Goal: Transaction & Acquisition: Purchase product/service

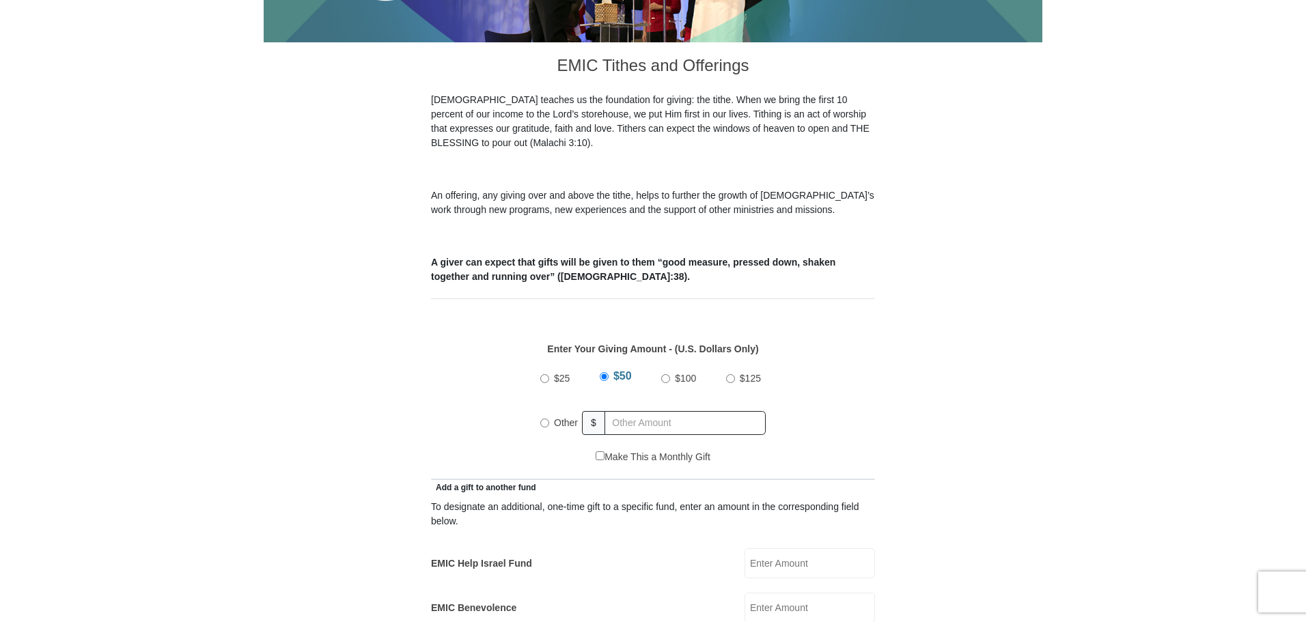
click at [546, 419] on input "Other" at bounding box center [544, 423] width 9 height 9
radio input "true"
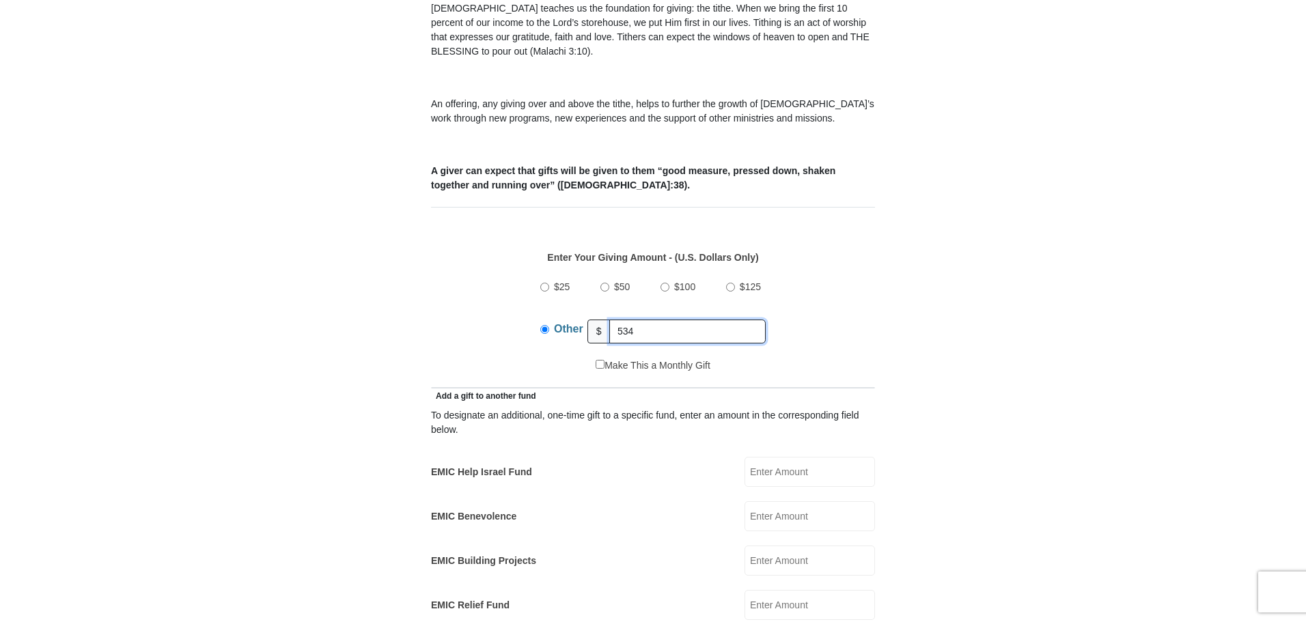
scroll to position [546, 0]
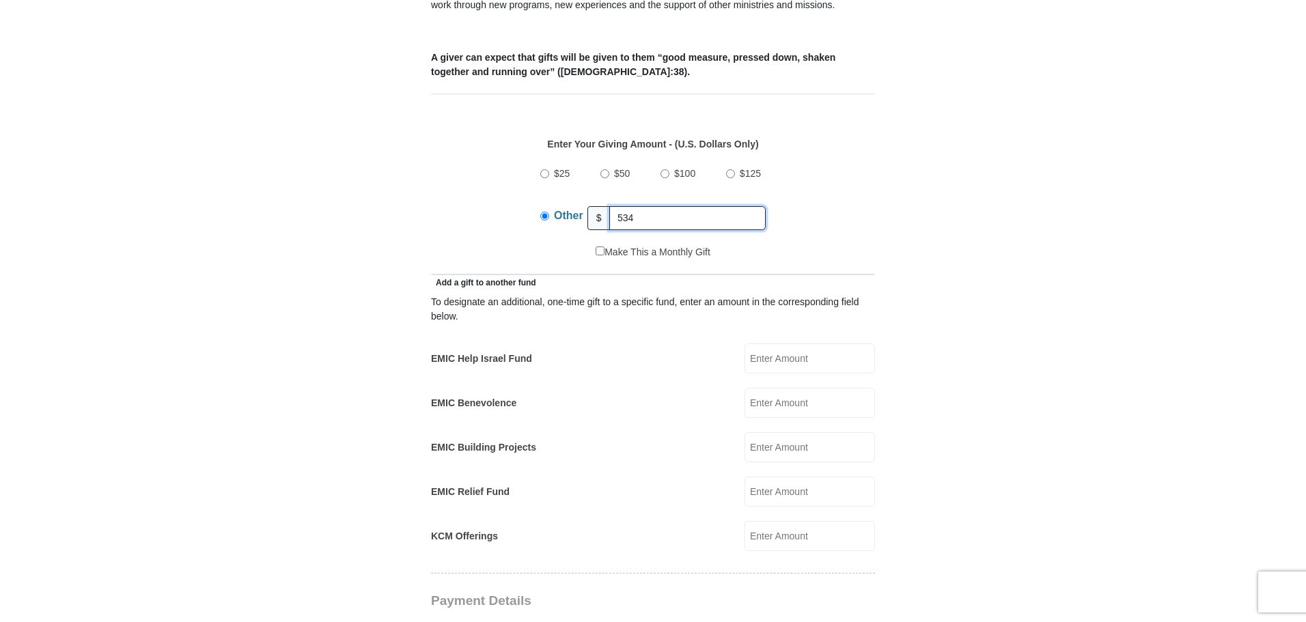
type input "534"
click at [778, 343] on input "EMIC Help Israel Fund" at bounding box center [809, 358] width 130 height 30
type input "3"
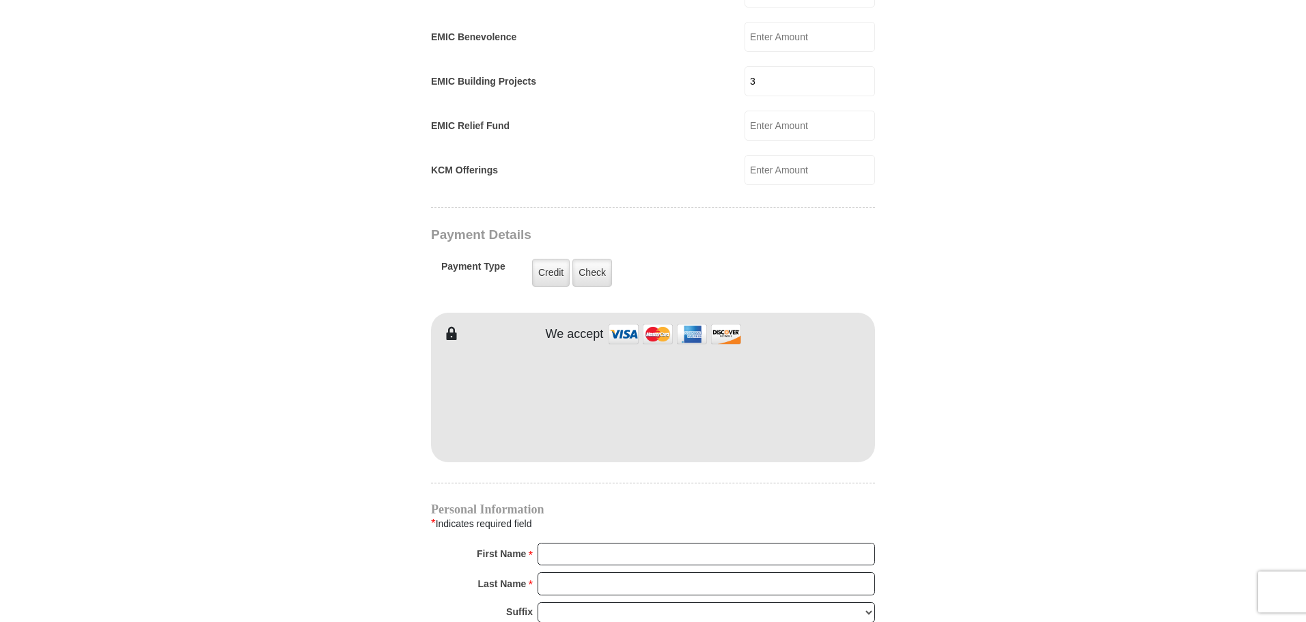
scroll to position [948, 0]
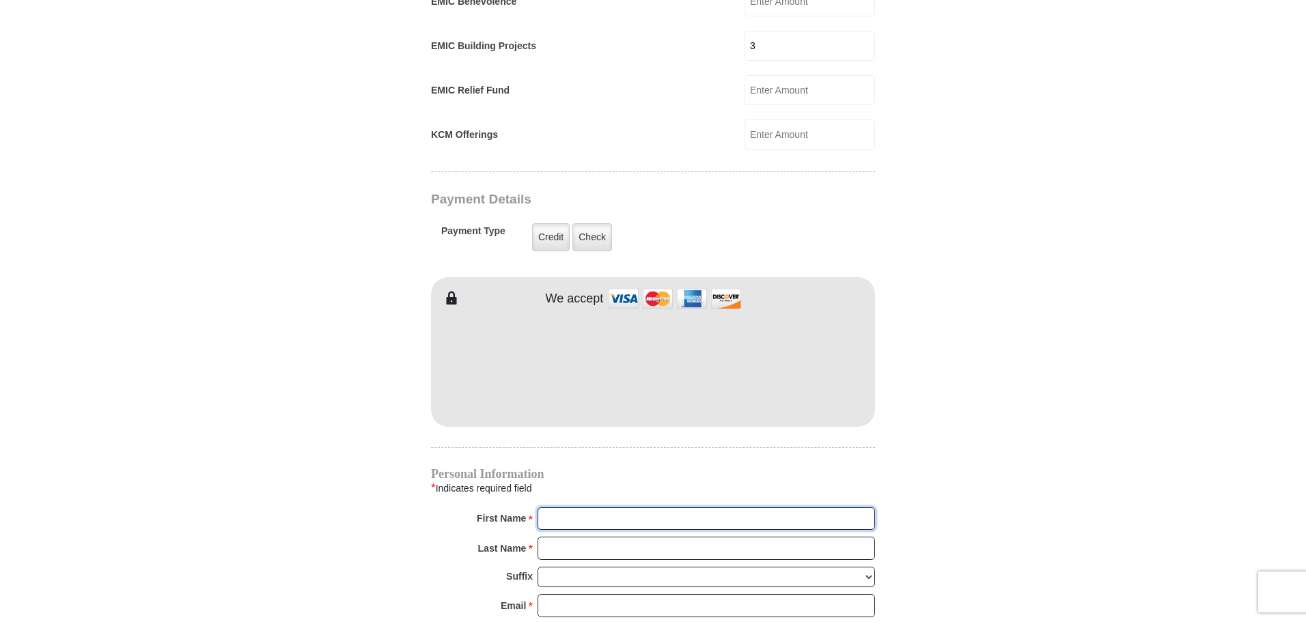
click at [578, 508] on input "First Name *" at bounding box center [705, 518] width 337 height 23
type input "JM Elite"
type input "Holdings LLC"
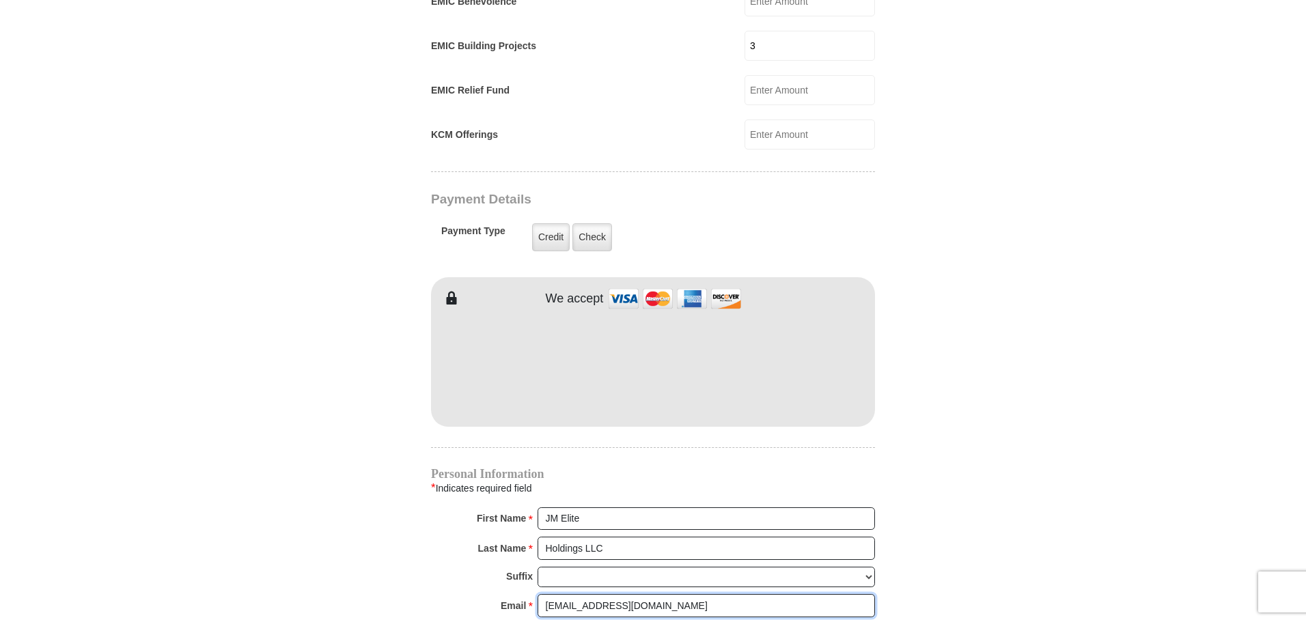
type input "[EMAIL_ADDRESS][DOMAIN_NAME]"
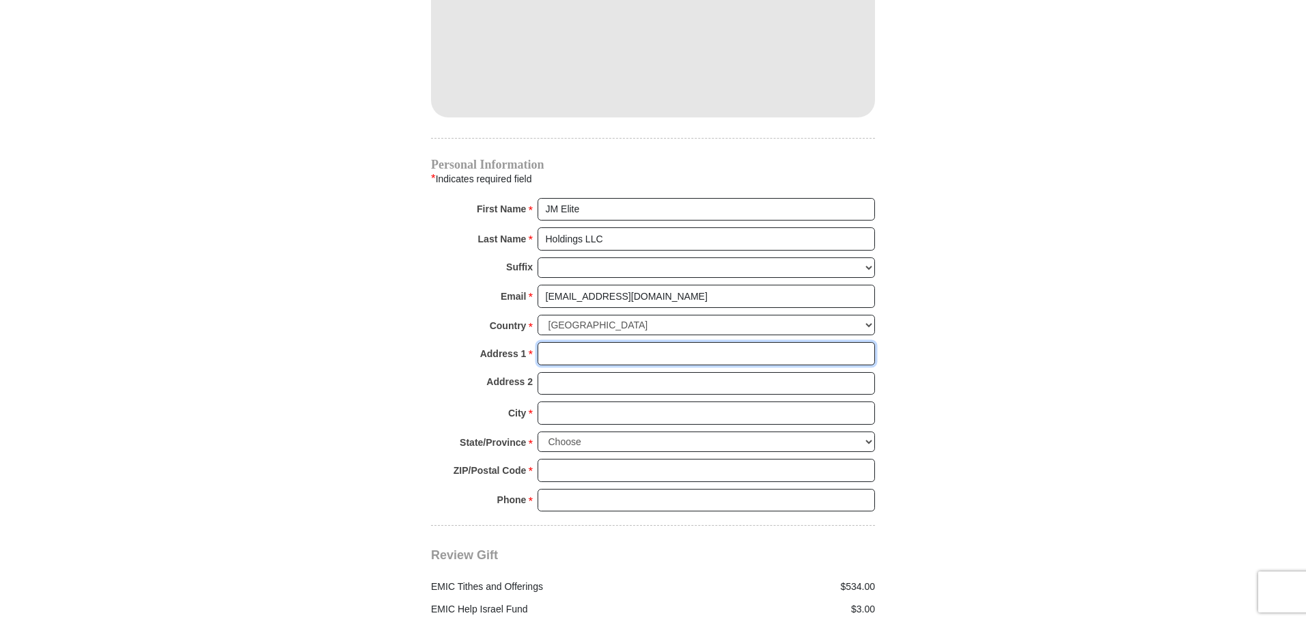
scroll to position [1284, 0]
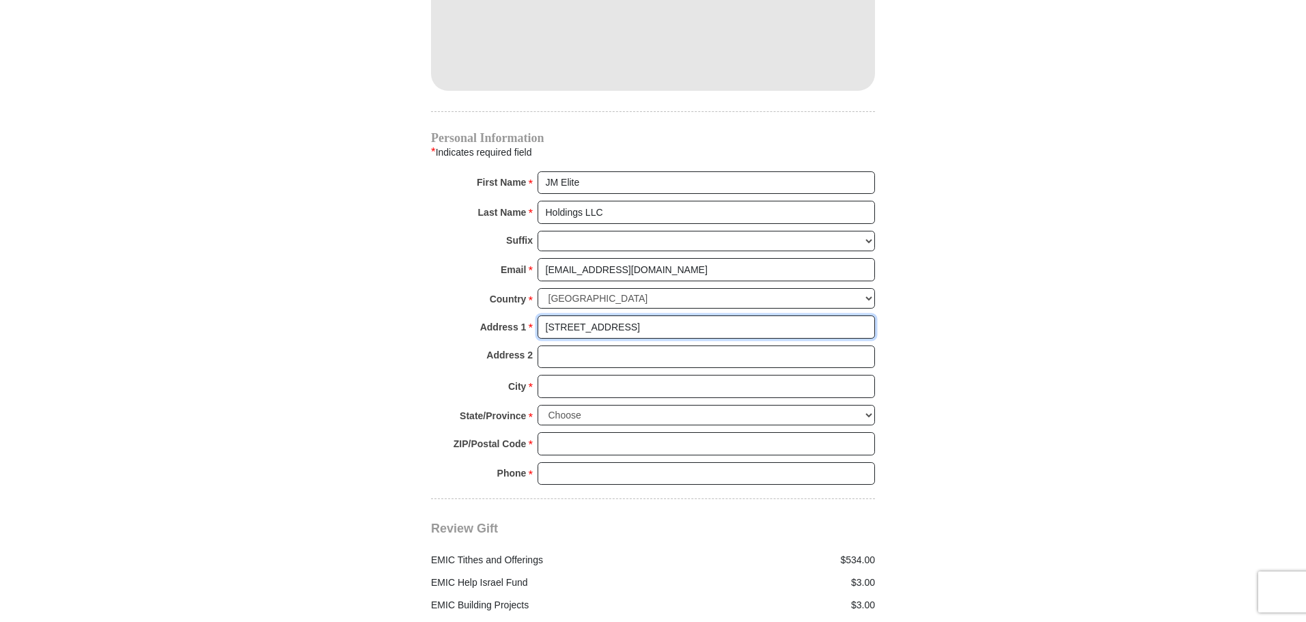
type input "[STREET_ADDRESS]"
type input "[GEOGRAPHIC_DATA]"
select select "[GEOGRAPHIC_DATA]"
type input "76179"
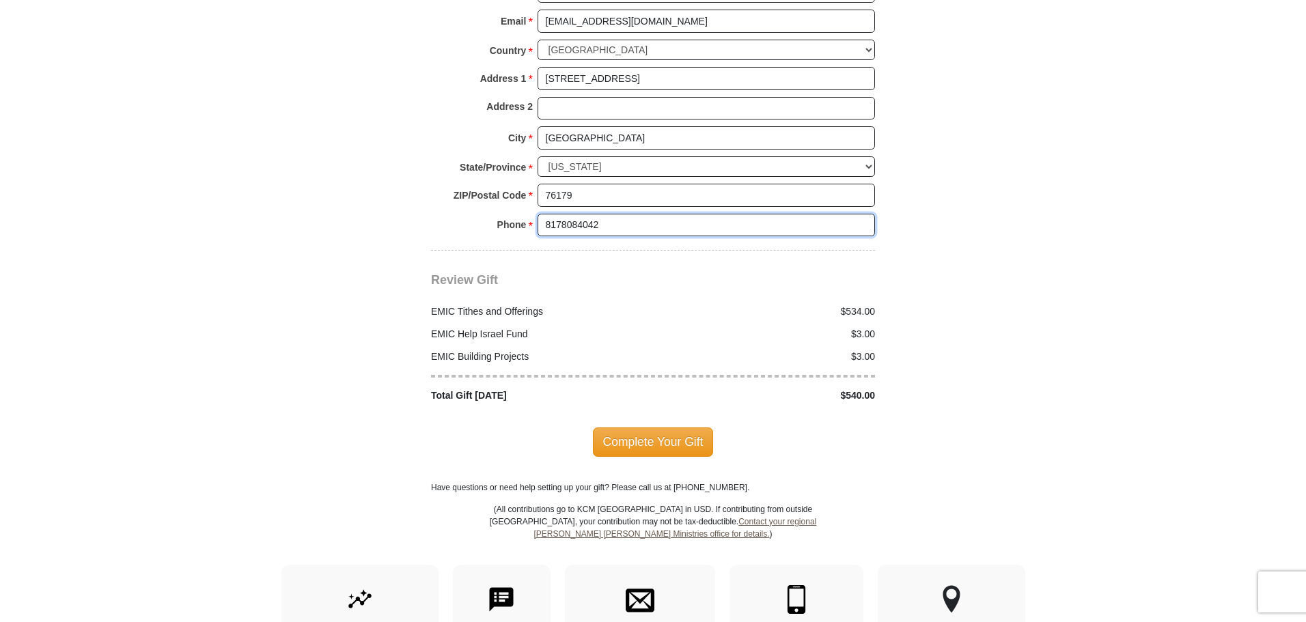
scroll to position [1557, 0]
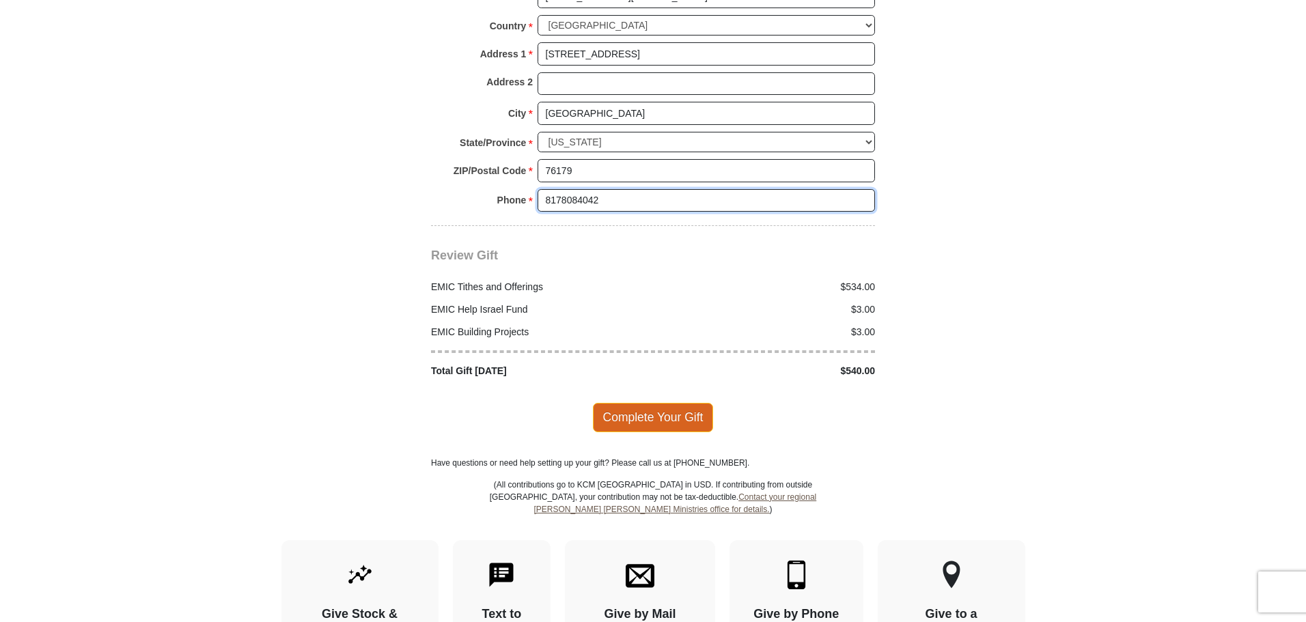
type input "8178084042"
click at [647, 404] on span "Complete Your Gift" at bounding box center [653, 417] width 121 height 29
